Goal: Task Accomplishment & Management: Manage account settings

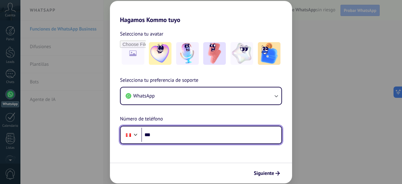
click at [158, 135] on input "***" at bounding box center [211, 134] width 140 height 14
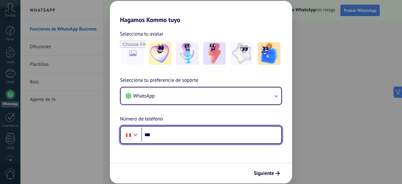
click at [159, 133] on input "***" at bounding box center [211, 134] width 140 height 14
type input "**********"
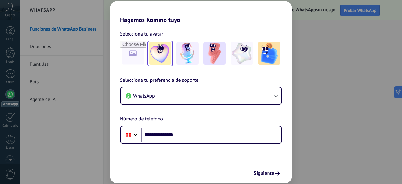
click at [163, 51] on img at bounding box center [160, 53] width 23 height 23
click at [266, 173] on span "Siguiente" at bounding box center [264, 173] width 20 height 4
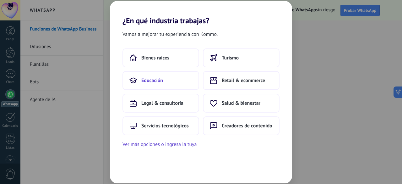
click at [162, 77] on button "Educación" at bounding box center [160, 80] width 77 height 19
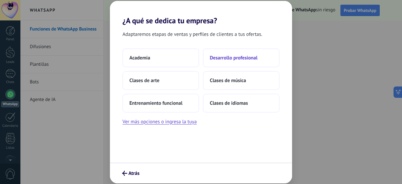
click at [242, 56] on span "Desarrollo profesional" at bounding box center [234, 58] width 48 height 6
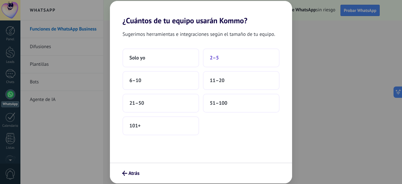
click at [217, 60] on span "2–5" at bounding box center [214, 58] width 9 height 6
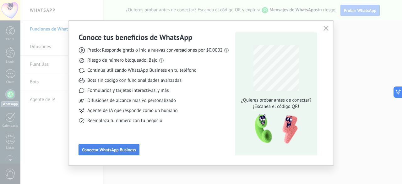
click at [110, 149] on span "Conectar WhatsApp Business" at bounding box center [109, 149] width 54 height 4
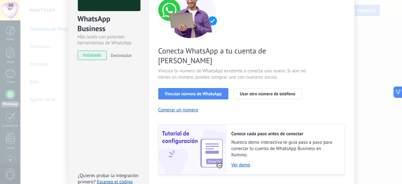
scroll to position [31, 0]
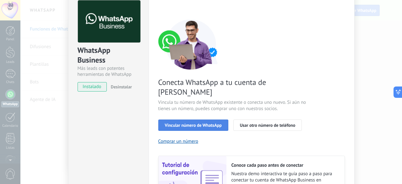
click at [180, 123] on span "Vincular número de WhatsApp" at bounding box center [193, 125] width 57 height 4
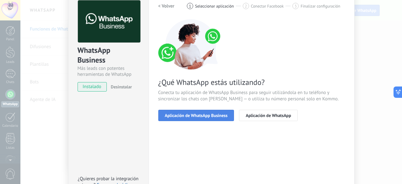
click at [182, 114] on span "Aplicación de WhatsApp Business" at bounding box center [196, 115] width 63 height 4
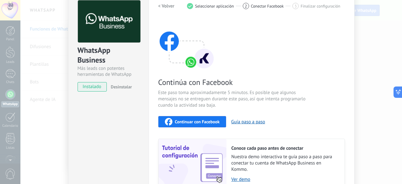
click at [185, 122] on span "Continuar con Facebook" at bounding box center [197, 121] width 45 height 4
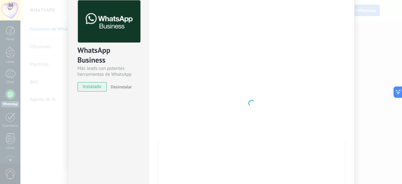
click at [275, 83] on div at bounding box center [251, 102] width 186 height 205
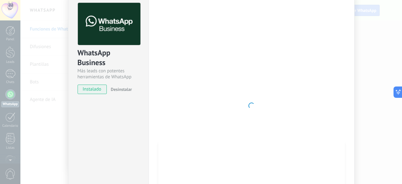
scroll to position [0, 0]
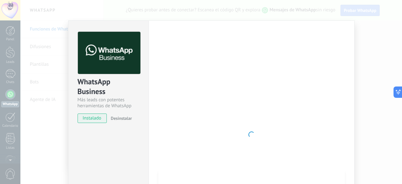
click at [27, 37] on div "WhatsApp Business Más leads con potentes herramientas de WhatsApp instalado Des…" at bounding box center [210, 92] width 381 height 184
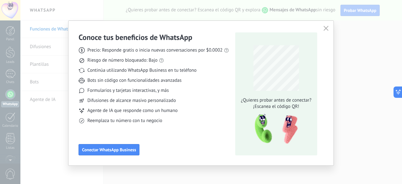
click at [323, 29] on icon "button" at bounding box center [325, 28] width 5 height 5
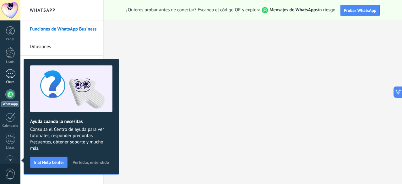
click at [6, 77] on div at bounding box center [10, 73] width 10 height 9
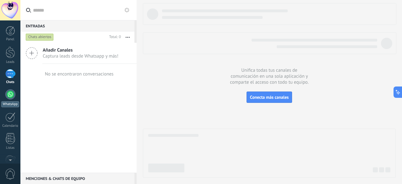
click at [9, 103] on div "WhatsApp" at bounding box center [10, 104] width 18 height 6
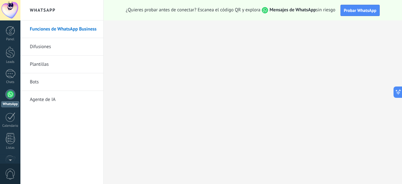
click at [37, 44] on link "Difusiones" at bounding box center [63, 47] width 67 height 18
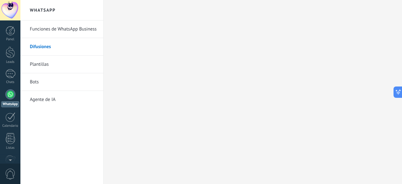
click at [40, 66] on body ".abccls-1,.abccls-2{fill-rule:evenodd}.abccls-2{fill:#fff} .abfcls-1{fill:none}…" at bounding box center [201, 92] width 402 height 184
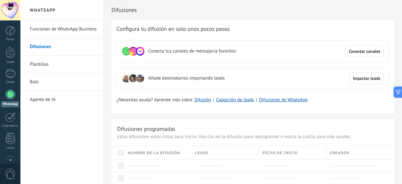
click at [43, 49] on link "Difusiones" at bounding box center [63, 47] width 67 height 18
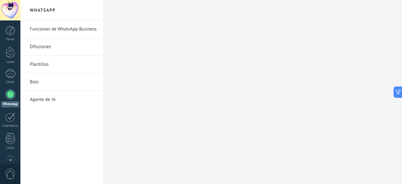
click at [52, 28] on link "Funciones de WhatsApp Business" at bounding box center [63, 29] width 67 height 18
click at [39, 51] on link "Difusiones" at bounding box center [63, 47] width 67 height 18
click at [10, 52] on div at bounding box center [10, 52] width 9 height 12
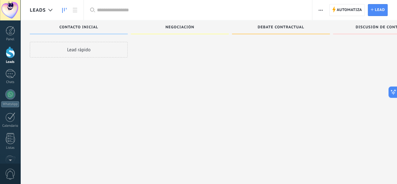
click at [191, 28] on span "Negociación" at bounding box center [179, 27] width 29 height 4
click at [288, 29] on span "Debate contractual" at bounding box center [281, 27] width 46 height 4
click at [6, 92] on div at bounding box center [10, 94] width 10 height 10
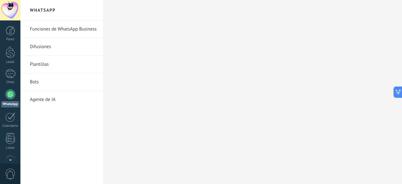
click at [55, 46] on link "Difusiones" at bounding box center [63, 47] width 67 height 18
click at [35, 82] on link "Bots" at bounding box center [63, 82] width 67 height 18
click at [168, 83] on div at bounding box center [253, 92] width 298 height 184
click at [33, 47] on link "Difusiones" at bounding box center [63, 47] width 67 height 18
click at [41, 30] on link "Funciones de WhatsApp Business" at bounding box center [63, 29] width 67 height 18
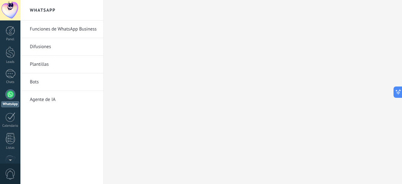
click at [37, 44] on link "Difusiones" at bounding box center [63, 47] width 67 height 18
click at [39, 98] on link "Agente de IA" at bounding box center [63, 100] width 67 height 18
click at [136, 42] on div at bounding box center [253, 92] width 298 height 184
click at [150, 118] on div at bounding box center [253, 92] width 298 height 184
click at [14, 25] on div "Panel Leads Chats WhatsApp Clientes" at bounding box center [20, 91] width 41 height 143
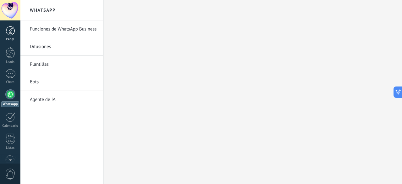
click at [9, 34] on div at bounding box center [10, 30] width 9 height 9
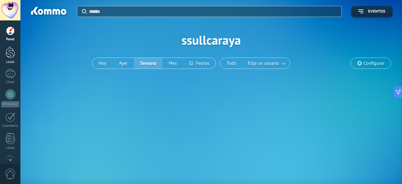
click at [13, 55] on div at bounding box center [10, 52] width 9 height 12
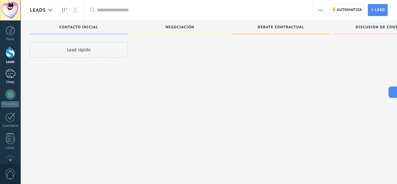
click at [8, 75] on div at bounding box center [10, 73] width 10 height 9
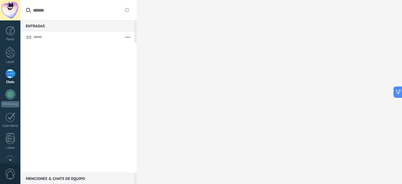
click at [40, 24] on div "Entradas 0" at bounding box center [77, 25] width 114 height 11
click at [130, 36] on button "button" at bounding box center [127, 36] width 13 height 11
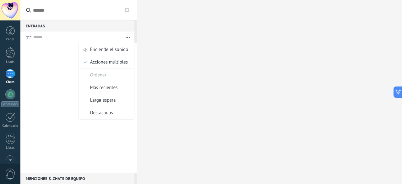
click at [130, 36] on button "button" at bounding box center [127, 36] width 13 height 11
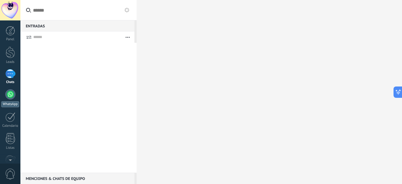
click at [6, 96] on div at bounding box center [10, 94] width 10 height 10
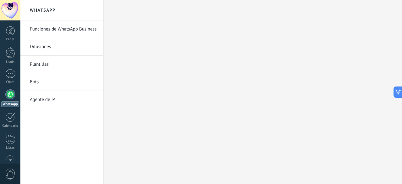
click at [33, 46] on link "Difusiones" at bounding box center [63, 47] width 67 height 18
click at [44, 65] on link "Plantillas" at bounding box center [63, 65] width 67 height 18
click at [36, 80] on link "Bots" at bounding box center [63, 82] width 67 height 18
click at [39, 44] on link "Difusiones" at bounding box center [63, 47] width 67 height 18
click at [44, 23] on link "Funciones de WhatsApp Business" at bounding box center [63, 29] width 67 height 18
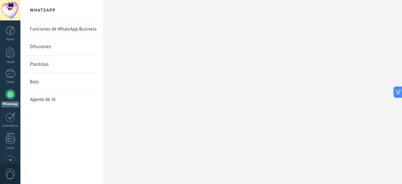
click at [44, 10] on h2 "WhatsApp" at bounding box center [61, 10] width 67 height 20
click at [65, 30] on link "Funciones de WhatsApp Business" at bounding box center [63, 29] width 67 height 18
click at [60, 29] on link "Funciones de WhatsApp Business" at bounding box center [63, 29] width 67 height 18
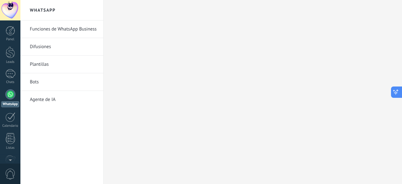
click at [397, 92] on icon at bounding box center [395, 92] width 7 height 7
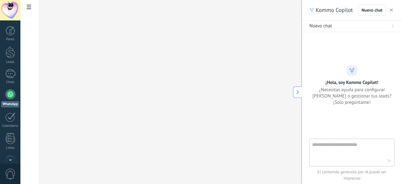
click at [341, 149] on textarea at bounding box center [347, 152] width 71 height 23
type textarea "****"
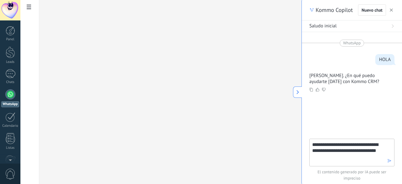
type textarea "**********"
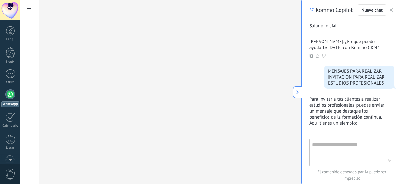
scroll to position [238, 0]
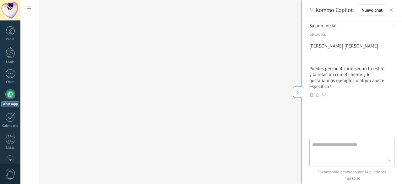
click at [318, 95] on icon at bounding box center [317, 95] width 4 height 4
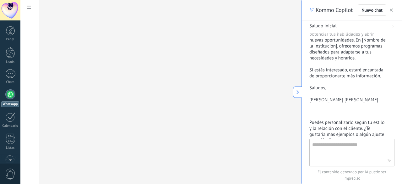
click at [375, 103] on p "Saludos, Sherly Rossio Sullcaray Andrade" at bounding box center [348, 94] width 78 height 18
click at [10, 52] on div at bounding box center [10, 52] width 9 height 12
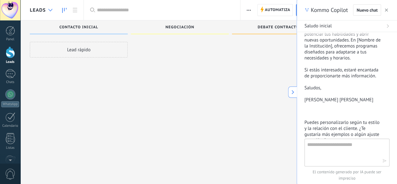
click at [49, 9] on icon at bounding box center [50, 10] width 4 height 3
click at [50, 9] on icon at bounding box center [50, 10] width 4 height 3
click at [76, 8] on use at bounding box center [75, 10] width 4 height 4
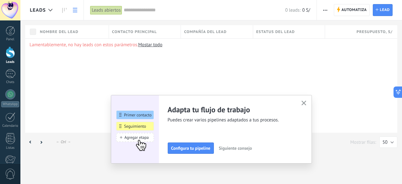
scroll to position [253, 0]
click at [304, 100] on button "button" at bounding box center [304, 103] width 8 height 8
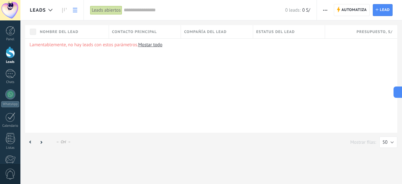
scroll to position [0, 0]
click at [9, 75] on div at bounding box center [10, 73] width 10 height 9
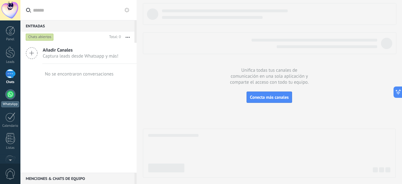
click at [8, 94] on div at bounding box center [10, 94] width 10 height 10
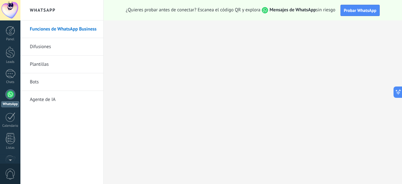
click at [42, 45] on link "Difusiones" at bounding box center [63, 47] width 67 height 18
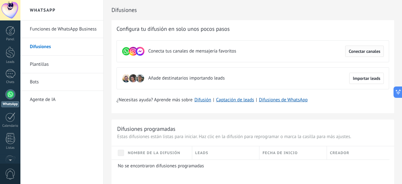
click at [362, 51] on span "Conectar canales" at bounding box center [364, 51] width 32 height 4
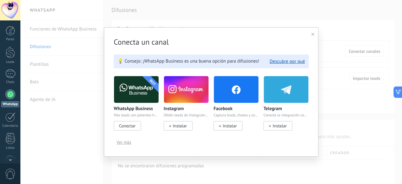
click at [312, 35] on icon at bounding box center [312, 34] width 3 height 3
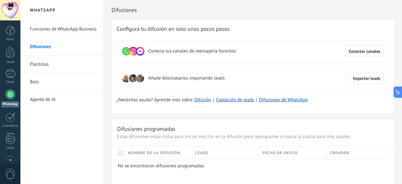
click at [203, 79] on span "Añade destinatarios importando leads" at bounding box center [186, 78] width 76 height 6
click at [358, 74] on button "Importar leads" at bounding box center [366, 78] width 35 height 11
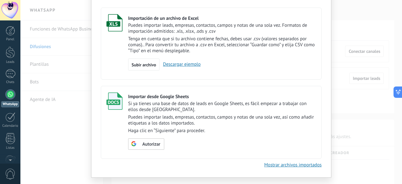
scroll to position [51, 0]
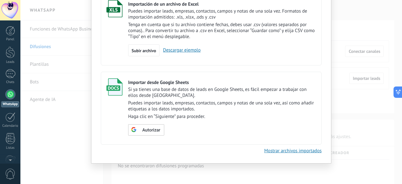
click at [344, 66] on div "Importar Cancelar Importación de un archivo de Excel Puedes importar leads, emp…" at bounding box center [210, 92] width 381 height 184
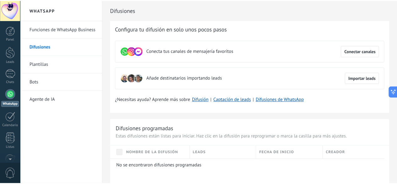
scroll to position [0, 0]
click at [50, 67] on link "Plantillas" at bounding box center [63, 65] width 67 height 18
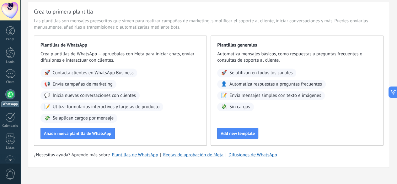
scroll to position [34, 0]
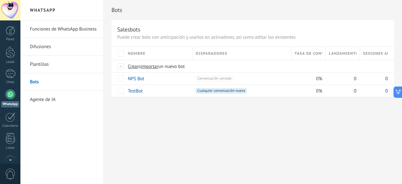
click at [38, 99] on link "Agente de IA" at bounding box center [63, 100] width 67 height 18
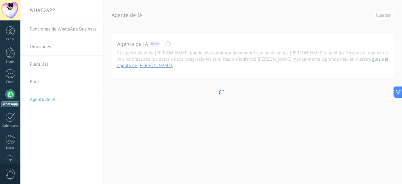
click at [45, 31] on body ".abccls-1,.abccls-2{fill-rule:evenodd}.abccls-2{fill:#fff} .abfcls-1{fill:none}…" at bounding box center [201, 92] width 402 height 184
click at [47, 28] on body ".abccls-1,.abccls-2{fill-rule:evenodd}.abccls-2{fill:#fff} .abfcls-1{fill:none}…" at bounding box center [201, 92] width 402 height 184
click at [222, 116] on body ".abccls-1,.abccls-2{fill-rule:evenodd}.abccls-2{fill:#fff} .abfcls-1{fill:none}…" at bounding box center [201, 92] width 402 height 184
click at [8, 50] on div at bounding box center [10, 52] width 9 height 12
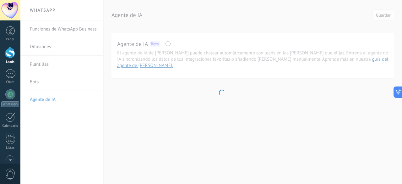
scroll to position [253, 0]
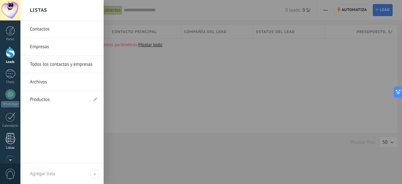
click at [11, 141] on div at bounding box center [10, 138] width 9 height 11
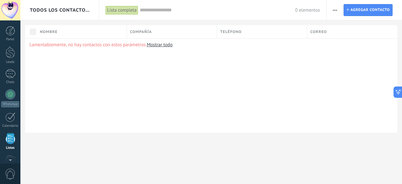
click at [11, 141] on div at bounding box center [10, 138] width 9 height 11
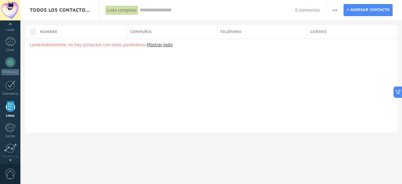
scroll to position [39, 0]
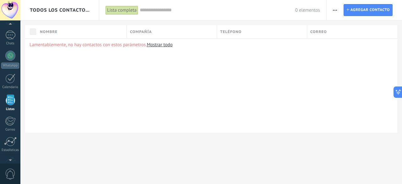
click at [56, 31] on span "Nombre" at bounding box center [49, 32] width 18 height 6
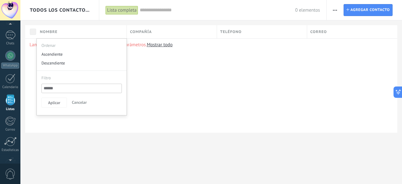
click at [176, 86] on div "Lamentablemente, no hay contactos con estos parámetros. Mostrar todo" at bounding box center [211, 85] width 372 height 94
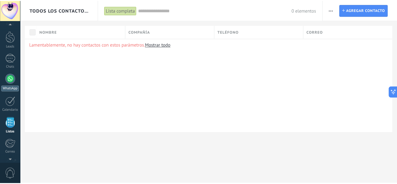
scroll to position [0, 0]
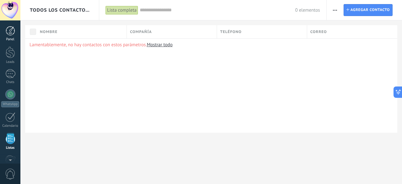
click at [11, 32] on div at bounding box center [10, 30] width 9 height 9
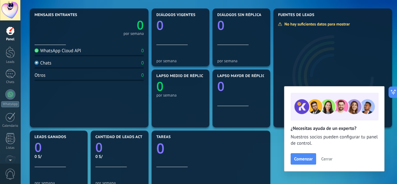
scroll to position [126, 0]
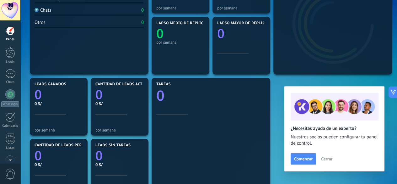
click at [329, 157] on span "Cerrar" at bounding box center [326, 158] width 11 height 4
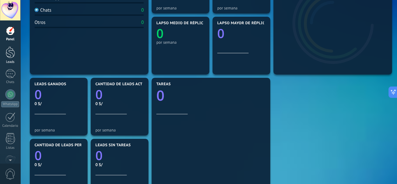
click at [7, 51] on div at bounding box center [10, 52] width 9 height 12
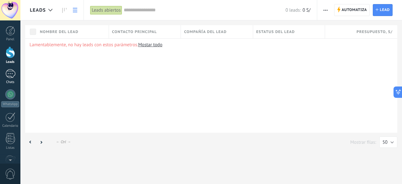
click at [10, 74] on div at bounding box center [10, 73] width 10 height 9
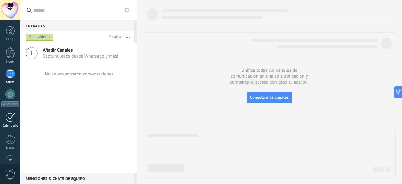
click at [9, 117] on div at bounding box center [10, 117] width 10 height 10
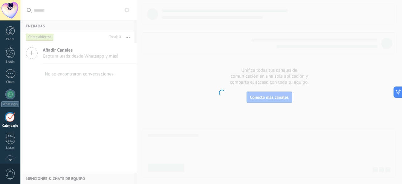
scroll to position [252, 0]
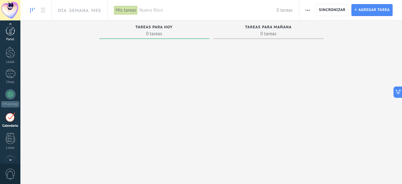
click at [15, 33] on div at bounding box center [10, 30] width 9 height 9
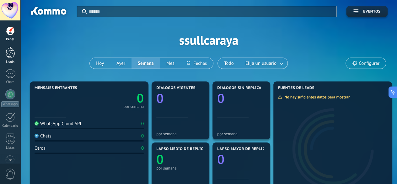
click at [13, 57] on div at bounding box center [10, 52] width 9 height 12
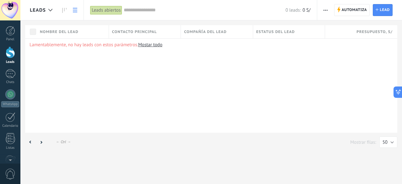
click at [134, 29] on span "Contacto principal" at bounding box center [134, 32] width 45 height 6
click at [283, 75] on div "Lamentablemente, no hay leads con estos parámetros. Mostar todo" at bounding box center [211, 85] width 372 height 94
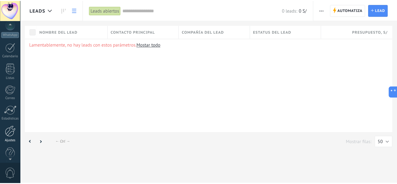
scroll to position [77, 0]
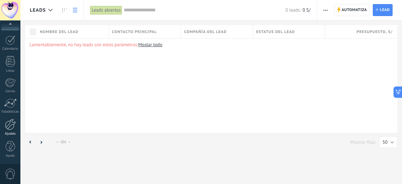
click at [8, 124] on div at bounding box center [10, 124] width 11 height 11
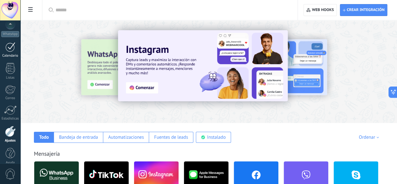
scroll to position [77, 0]
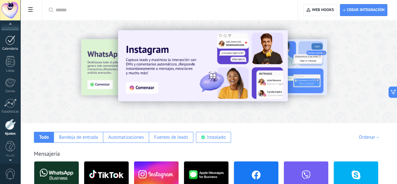
click at [8, 42] on div at bounding box center [10, 40] width 10 height 10
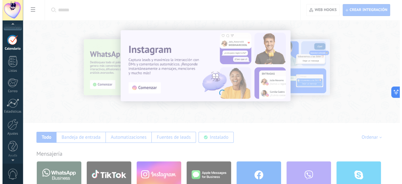
scroll to position [252, 0]
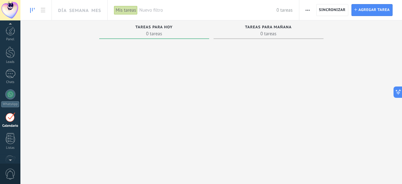
scroll to position [18, 0]
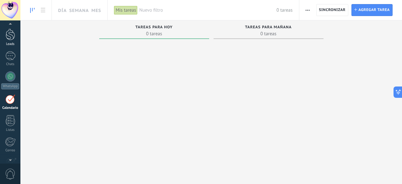
click at [7, 36] on div at bounding box center [10, 35] width 9 height 12
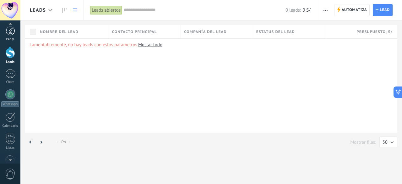
click at [9, 33] on div at bounding box center [10, 30] width 9 height 9
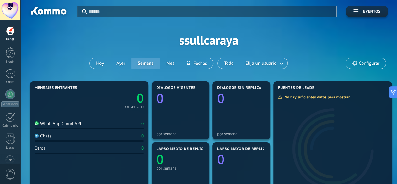
click at [10, 10] on div at bounding box center [10, 10] width 20 height 20
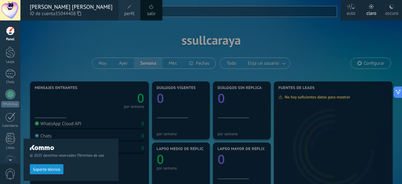
click at [61, 42] on div "© 2025 derechos reservados | Términos de uso Soporte técnico" at bounding box center [71, 101] width 95 height 163
click at [6, 35] on div at bounding box center [10, 30] width 9 height 9
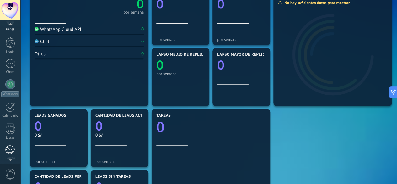
scroll to position [15, 0]
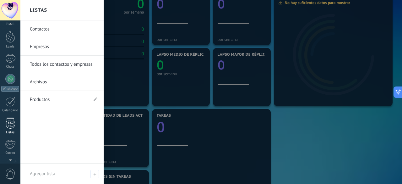
click at [11, 123] on div at bounding box center [10, 122] width 9 height 11
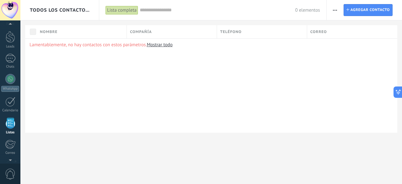
scroll to position [39, 0]
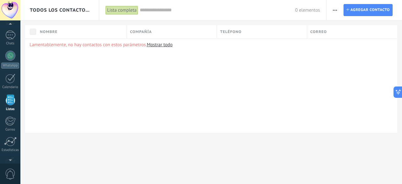
click at [156, 9] on input "text" at bounding box center [217, 10] width 155 height 7
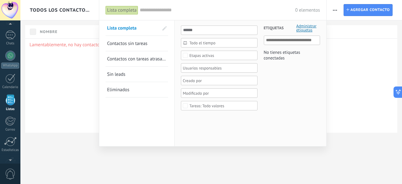
click at [360, 45] on div at bounding box center [201, 92] width 402 height 184
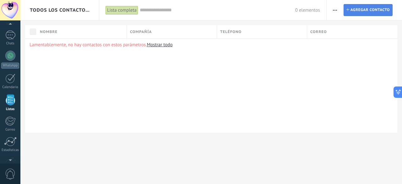
click at [362, 12] on span "Agregar contacto" at bounding box center [369, 9] width 39 height 11
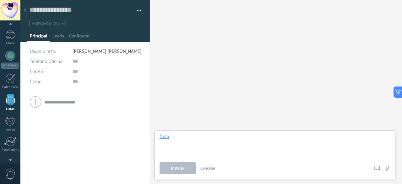
click at [186, 142] on div at bounding box center [274, 145] width 231 height 24
click at [59, 37] on span "Leads" at bounding box center [58, 37] width 12 height 9
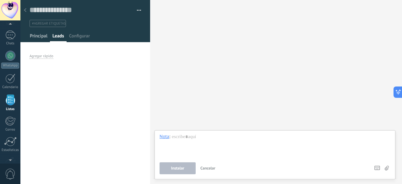
click at [37, 37] on span "Principal" at bounding box center [39, 37] width 18 height 9
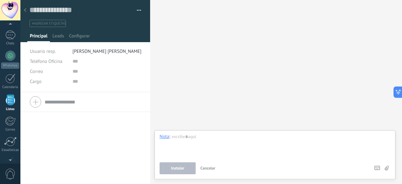
click at [54, 104] on input "text" at bounding box center [93, 102] width 96 height 10
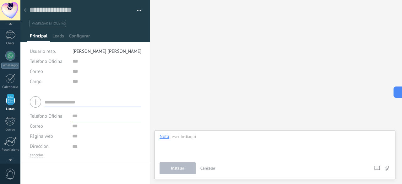
click at [78, 116] on input "text" at bounding box center [106, 116] width 68 height 10
click at [11, 37] on div at bounding box center [10, 34] width 10 height 9
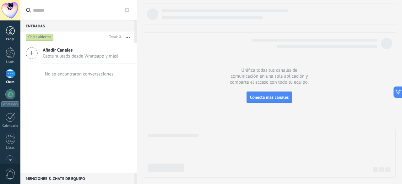
click at [11, 27] on div at bounding box center [10, 30] width 9 height 9
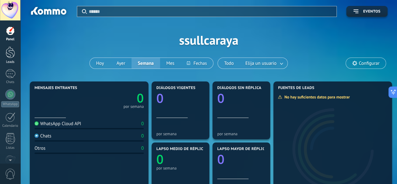
click at [11, 53] on div at bounding box center [10, 52] width 9 height 12
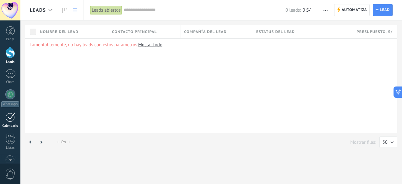
click at [12, 117] on div at bounding box center [10, 117] width 10 height 10
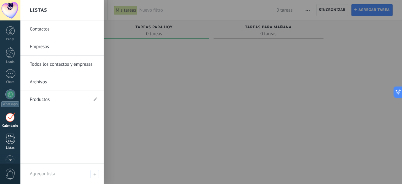
click at [11, 139] on div at bounding box center [10, 138] width 9 height 11
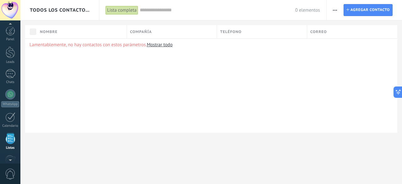
scroll to position [39, 0]
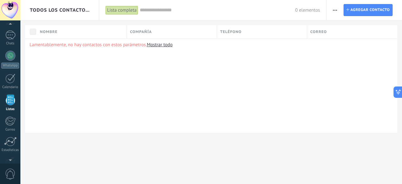
click at [43, 30] on span "Nombre" at bounding box center [49, 32] width 18 height 6
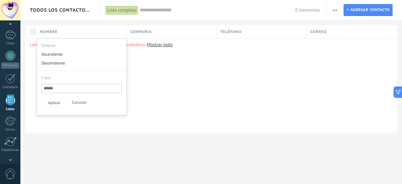
click at [215, 116] on div "Lamentablemente, no hay contactos con estos parámetros. Mostrar todo" at bounding box center [211, 85] width 372 height 94
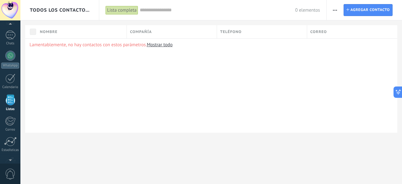
click at [9, 169] on span "0" at bounding box center [10, 173] width 11 height 11
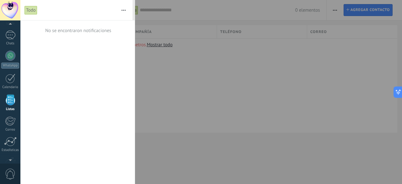
click at [242, 108] on div at bounding box center [201, 92] width 402 height 184
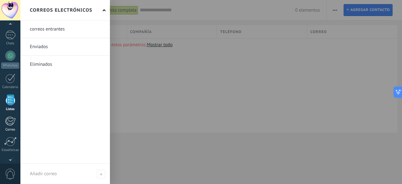
click at [12, 126] on link "Correo" at bounding box center [10, 123] width 20 height 15
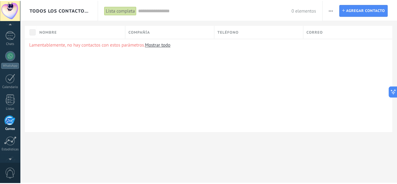
scroll to position [61, 0]
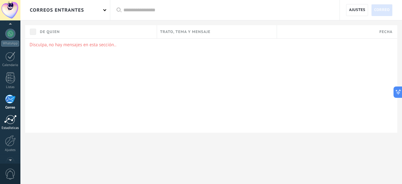
click at [9, 118] on div at bounding box center [10, 119] width 13 height 9
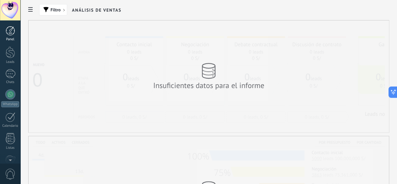
click at [8, 35] on div at bounding box center [10, 30] width 9 height 9
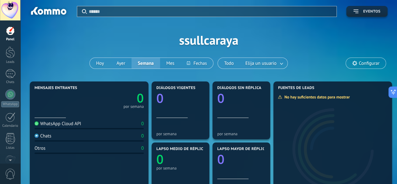
click at [370, 10] on span "Eventos" at bounding box center [371, 11] width 17 height 4
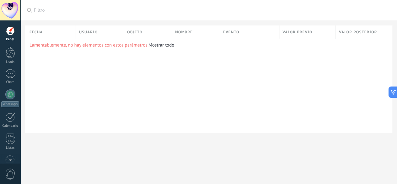
click at [11, 32] on div at bounding box center [10, 30] width 9 height 9
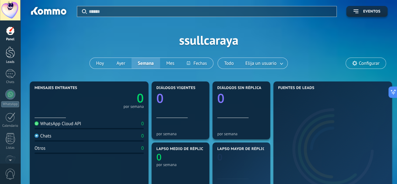
click at [11, 50] on div at bounding box center [10, 52] width 9 height 12
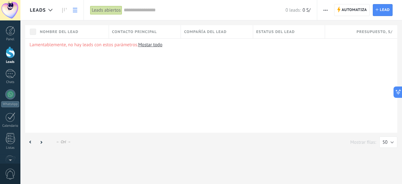
click at [112, 12] on div "Leads abiertos" at bounding box center [106, 10] width 32 height 9
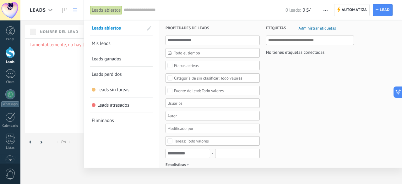
click at [110, 12] on div "Leads abiertos" at bounding box center [106, 10] width 32 height 9
